Goal: Task Accomplishment & Management: Use online tool/utility

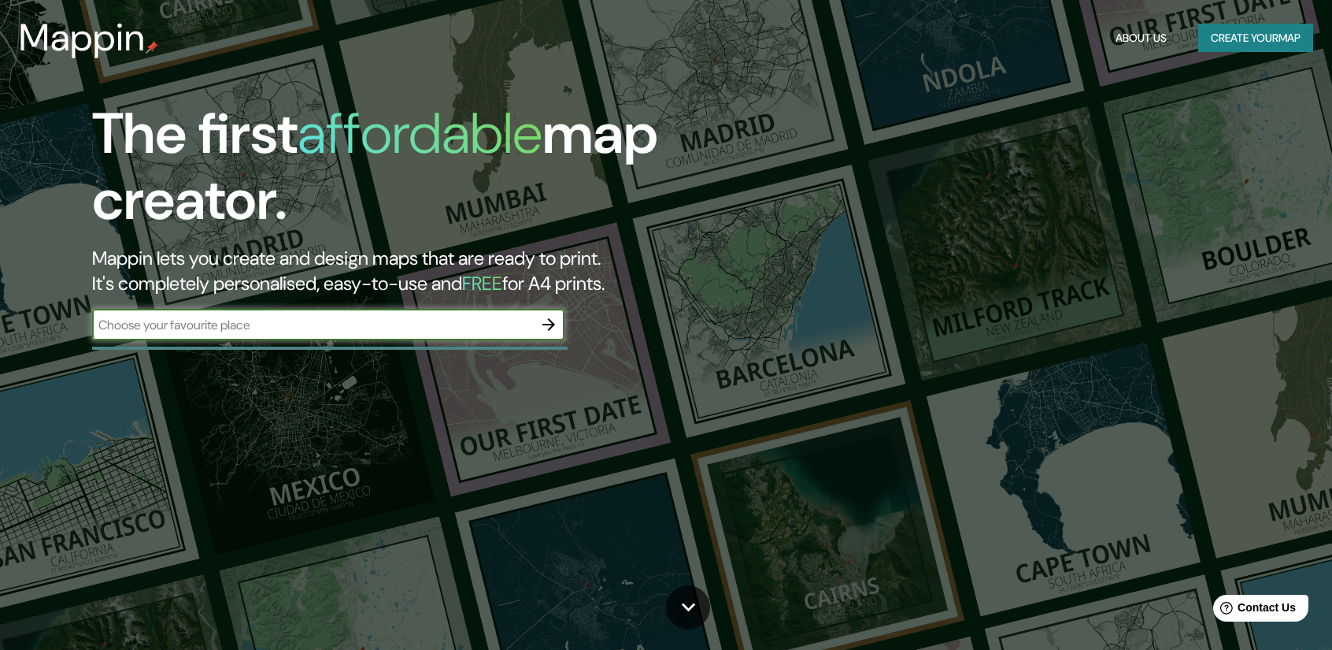
click at [441, 324] on input "text" at bounding box center [312, 325] width 441 height 18
type input "EL SALADA ENVIGADO [GEOGRAPHIC_DATA]"
click at [544, 324] on icon "button" at bounding box center [548, 324] width 13 height 13
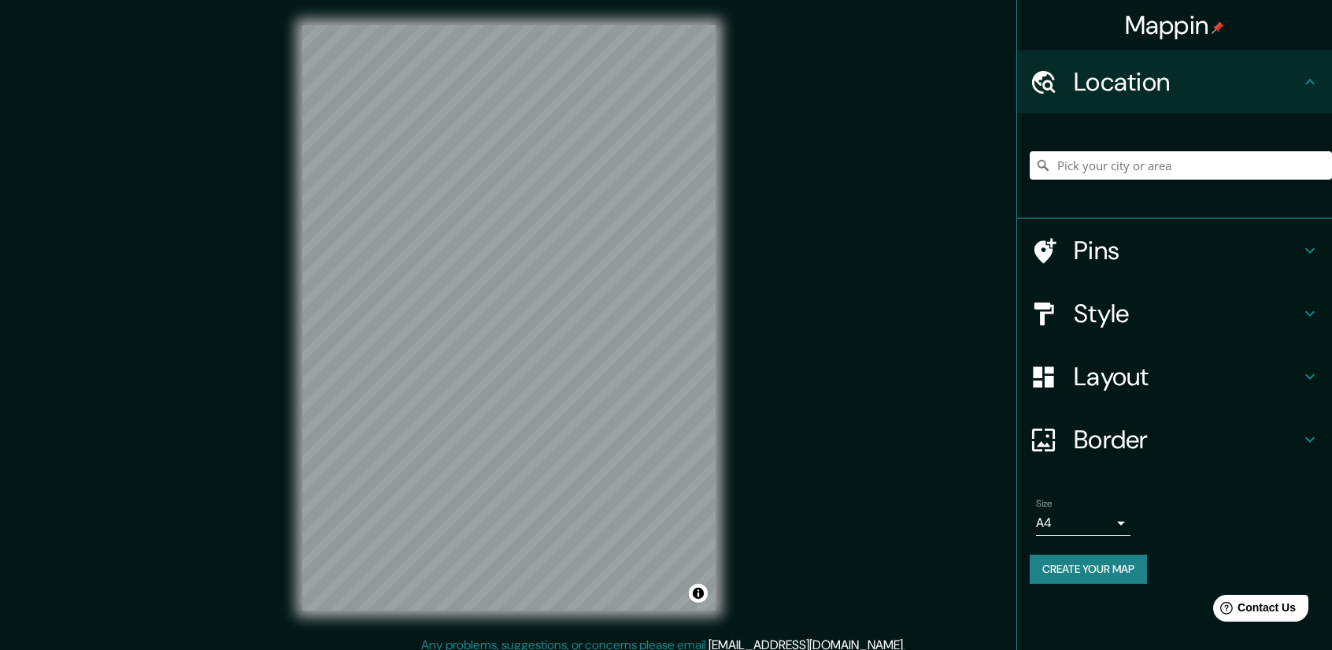
click at [1092, 172] on input "Pick your city or area" at bounding box center [1181, 165] width 302 height 28
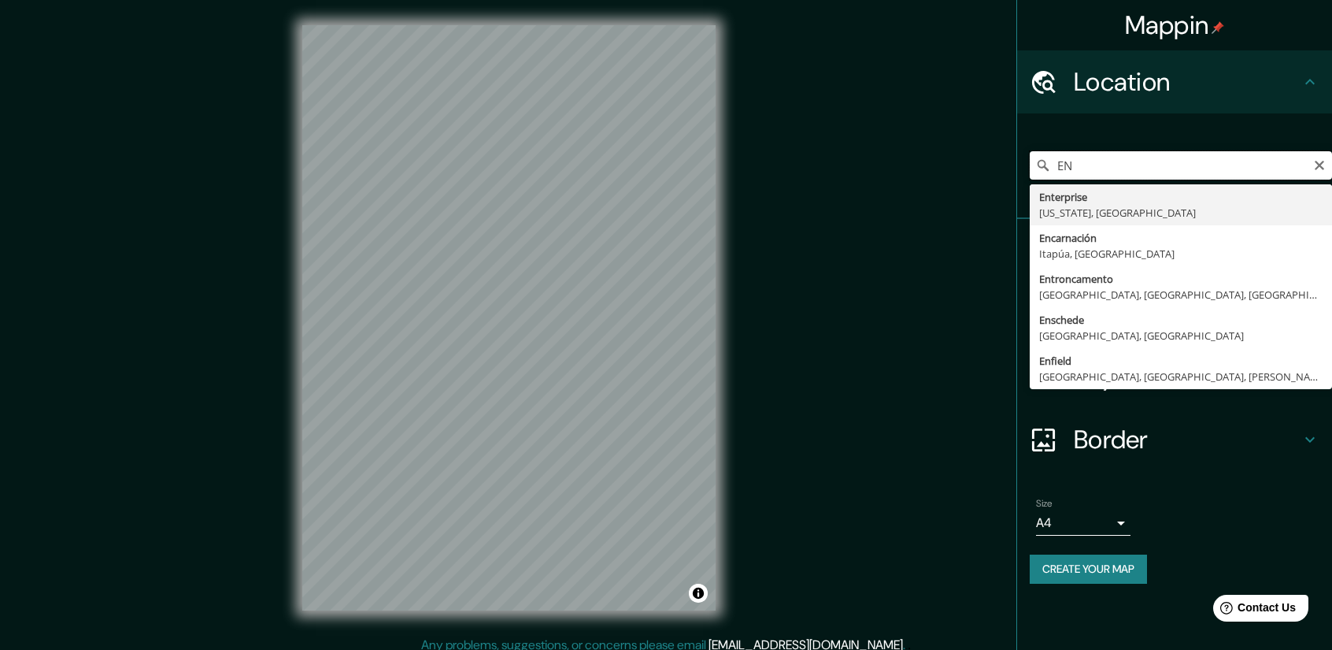
type input "E"
type input "Envigado, [GEOGRAPHIC_DATA], [GEOGRAPHIC_DATA]"
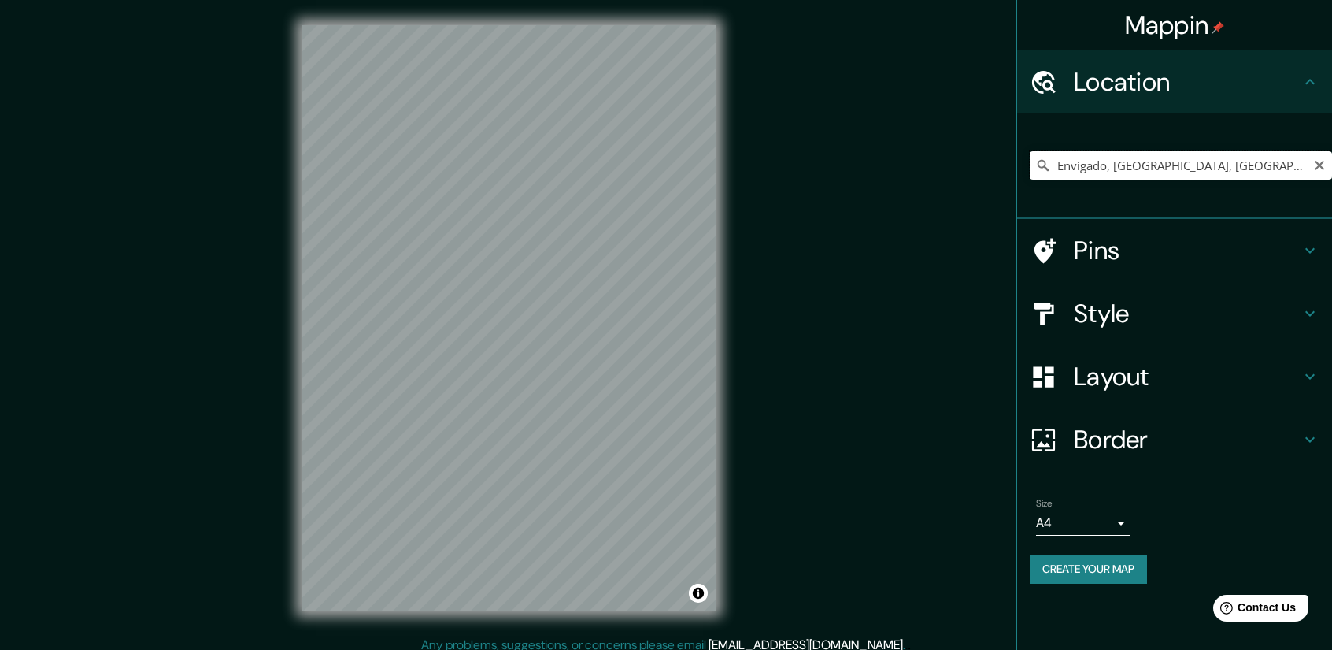
click at [1120, 156] on input "Envigado, [GEOGRAPHIC_DATA], [GEOGRAPHIC_DATA]" at bounding box center [1181, 165] width 302 height 28
click at [1321, 159] on icon "Clear" at bounding box center [1319, 165] width 13 height 13
paste input "[GEOGRAPHIC_DATA]"
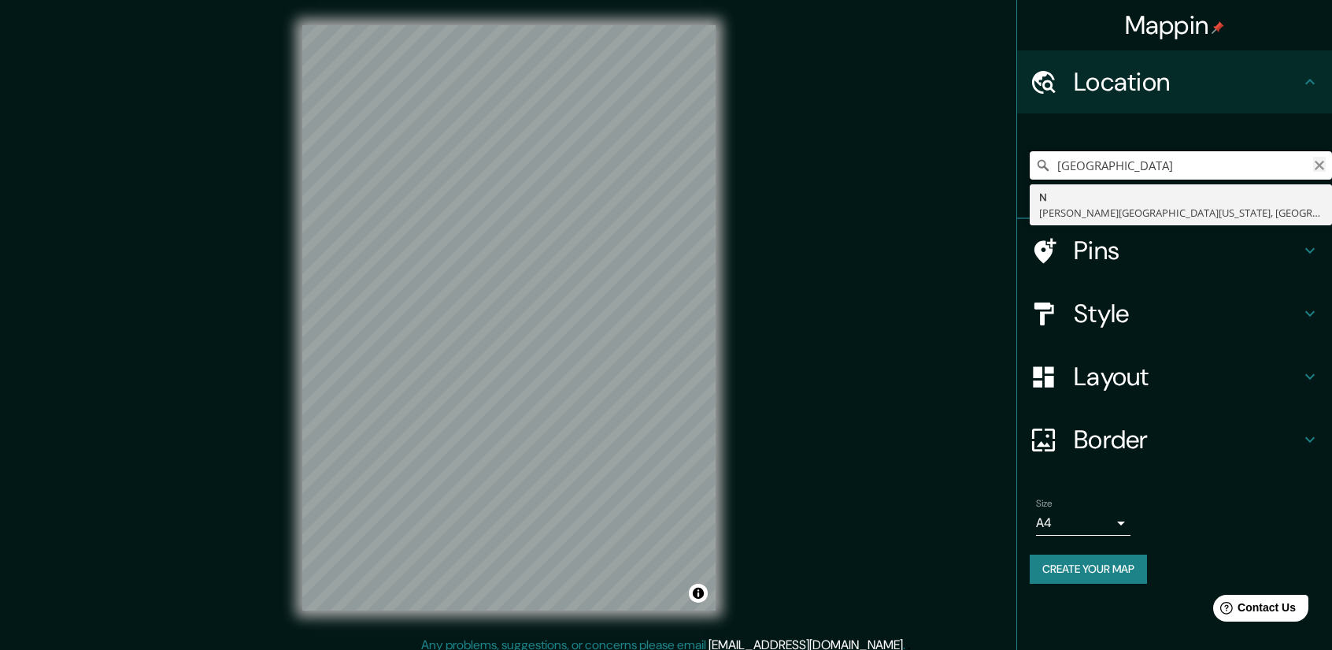
type input "[GEOGRAPHIC_DATA]"
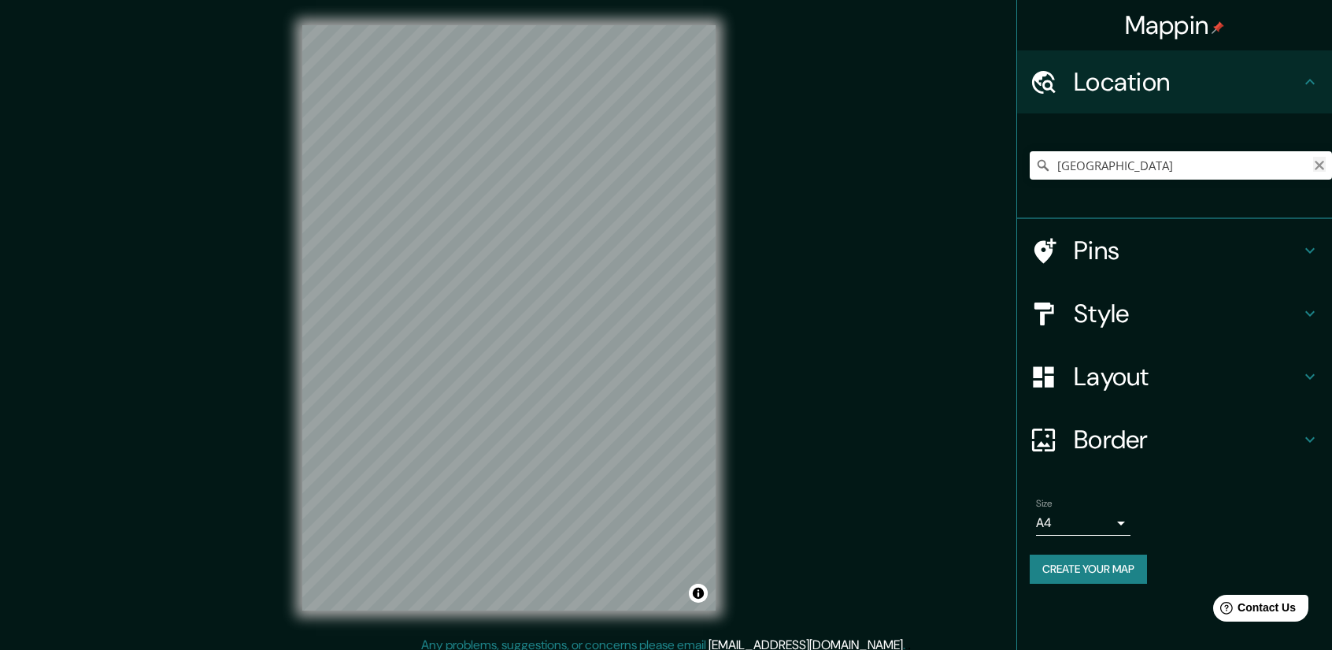
click at [1322, 165] on icon "Clear" at bounding box center [1319, 165] width 13 height 13
